Goal: Information Seeking & Learning: Find specific fact

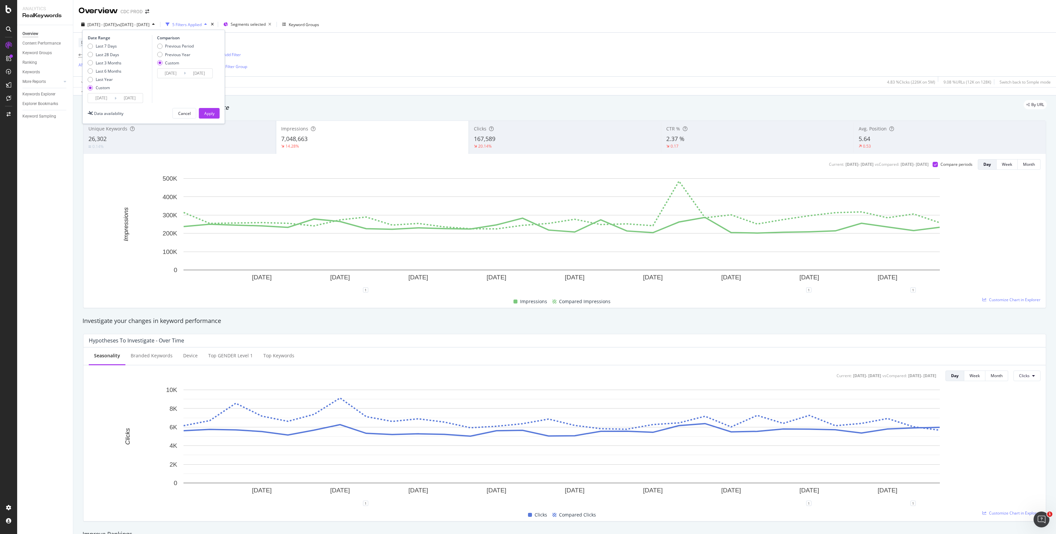
click at [382, 55] on div "Device = All and Country = All and Keywords = Branded e-commerce = ecommerce/* …" at bounding box center [565, 55] width 972 height 44
click at [201, 53] on span "fr-fr/*" at bounding box center [203, 54] width 11 height 9
click at [169, 83] on div "fr-fr" at bounding box center [190, 82] width 72 height 11
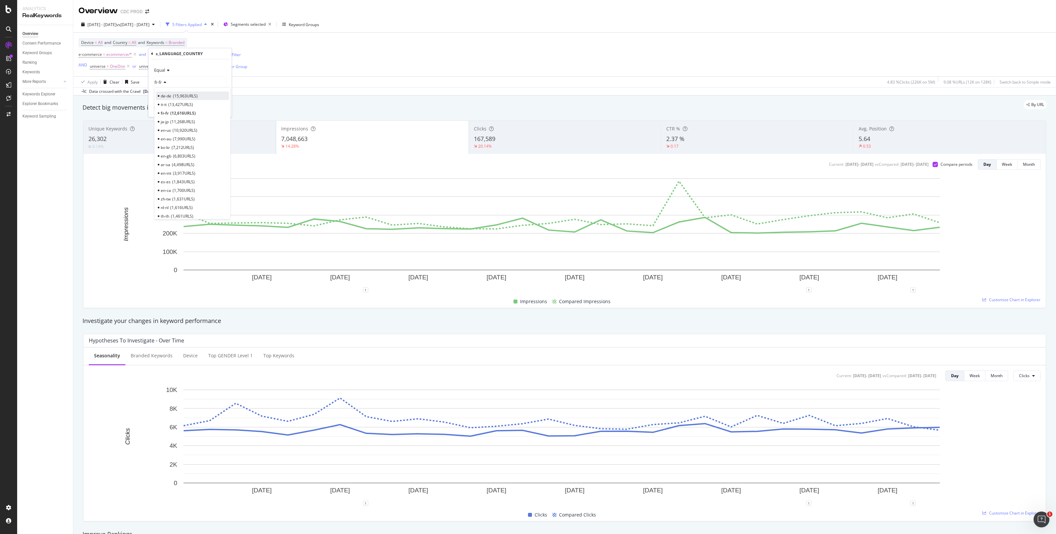
click at [180, 96] on span "15,963 URLS" at bounding box center [185, 96] width 25 height 6
click at [221, 108] on div "Apply" at bounding box center [221, 109] width 10 height 6
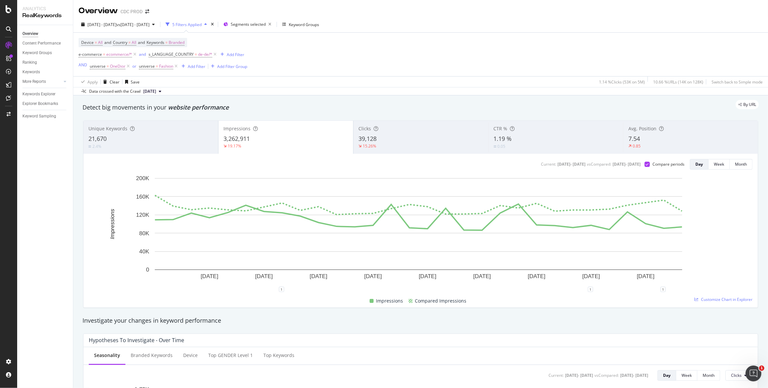
click at [386, 136] on div "39,128" at bounding box center [420, 139] width 125 height 9
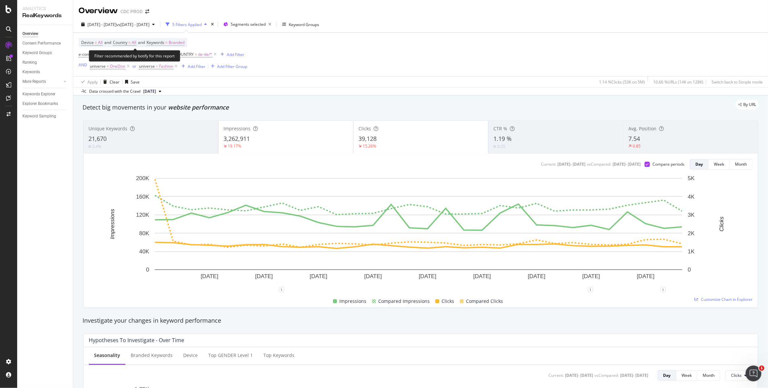
click at [184, 42] on span "Branded" at bounding box center [177, 42] width 16 height 9
click at [173, 58] on span "Branded" at bounding box center [165, 58] width 18 height 6
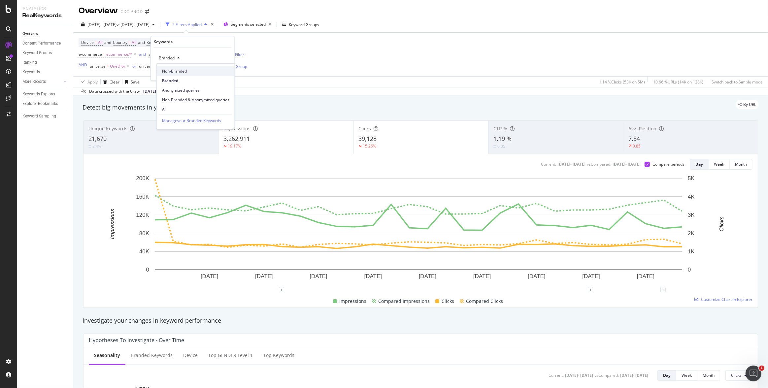
click at [177, 69] on span "Non-Branded" at bounding box center [195, 71] width 67 height 6
click at [224, 72] on div "Apply" at bounding box center [224, 72] width 10 height 6
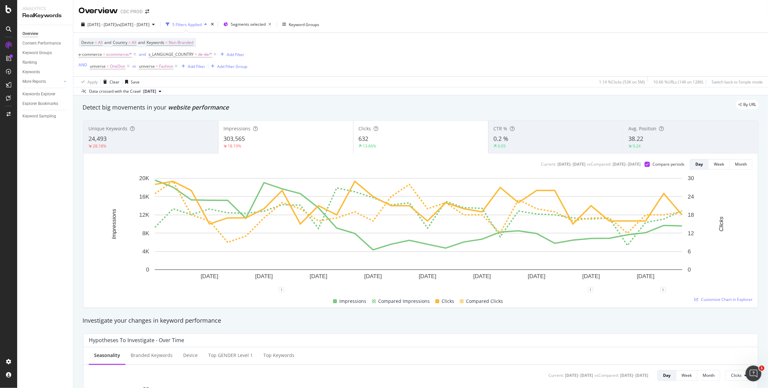
click at [302, 138] on div "303,565" at bounding box center [285, 139] width 125 height 9
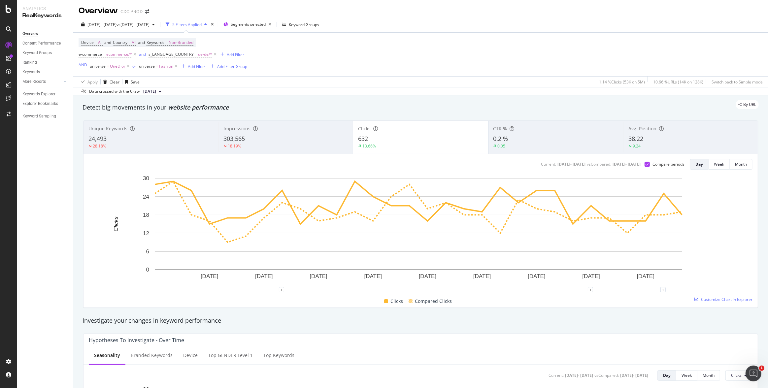
click at [311, 137] on div "303,565" at bounding box center [285, 139] width 124 height 9
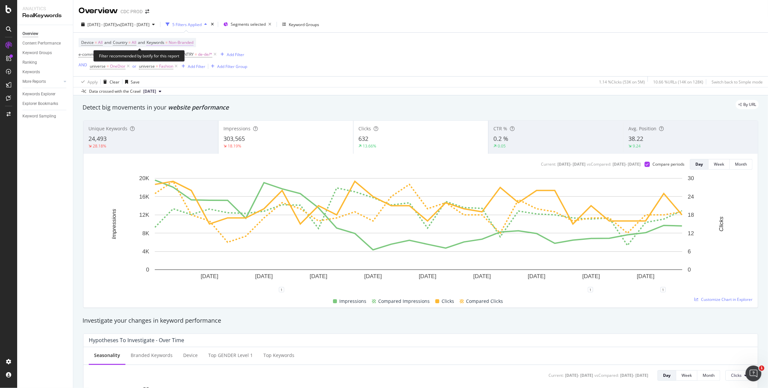
click at [189, 41] on span "Non-Branded" at bounding box center [181, 42] width 25 height 9
click at [179, 58] on span "Non-Branded" at bounding box center [169, 58] width 27 height 6
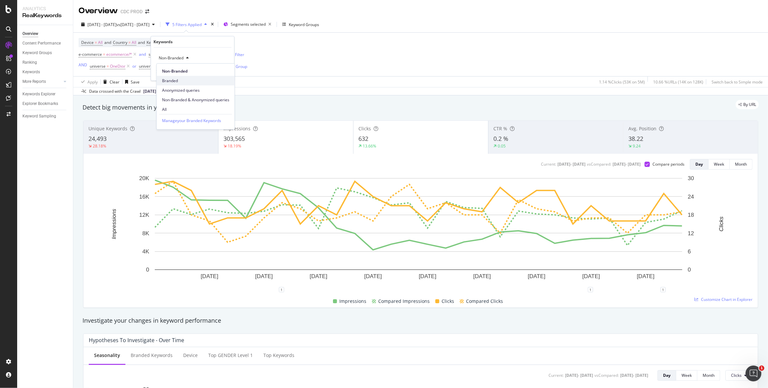
click at [176, 81] on span "Branded" at bounding box center [195, 81] width 67 height 6
click at [224, 72] on div "Apply" at bounding box center [224, 72] width 10 height 6
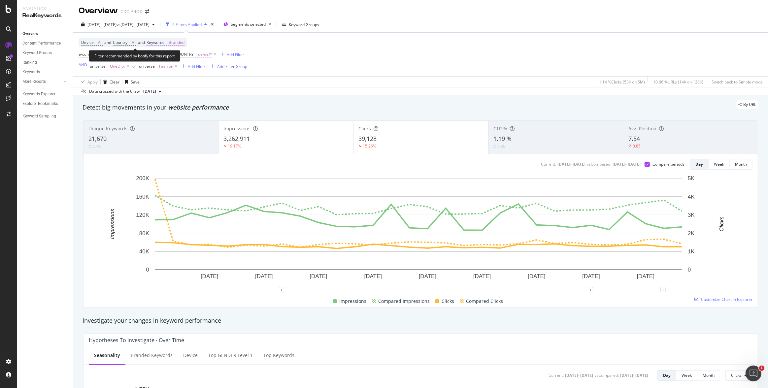
click at [185, 43] on span "Branded" at bounding box center [177, 42] width 16 height 9
click at [174, 57] on span "Branded" at bounding box center [165, 58] width 18 height 6
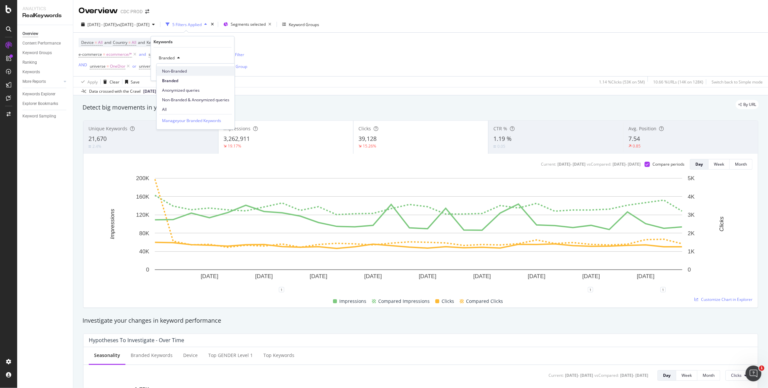
click at [183, 69] on span "Non-Branded" at bounding box center [195, 71] width 67 height 6
drag, startPoint x: 218, startPoint y: 70, endPoint x: 289, endPoint y: 77, distance: 71.2
click at [219, 70] on div "Apply" at bounding box center [224, 72] width 10 height 6
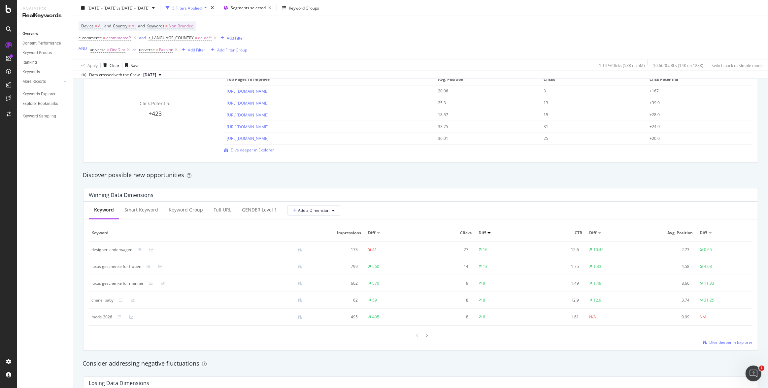
scroll to position [522, 0]
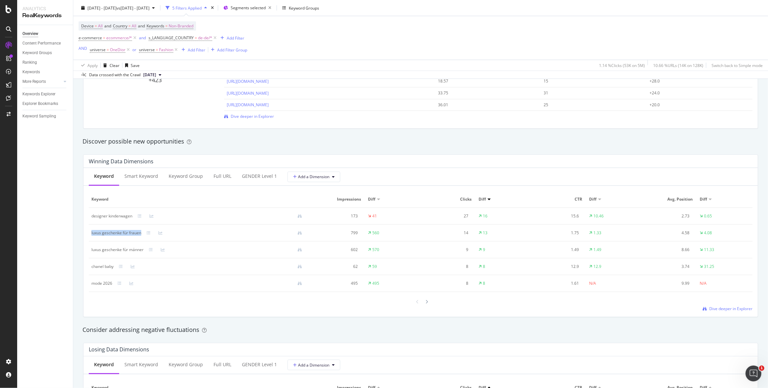
drag, startPoint x: 140, startPoint y: 233, endPoint x: 89, endPoint y: 231, distance: 50.9
click at [89, 231] on td "luxus geschenke für frauen" at bounding box center [199, 233] width 221 height 17
copy div "luxus geschenke für frauen"
